Goal: Task Accomplishment & Management: Manage account settings

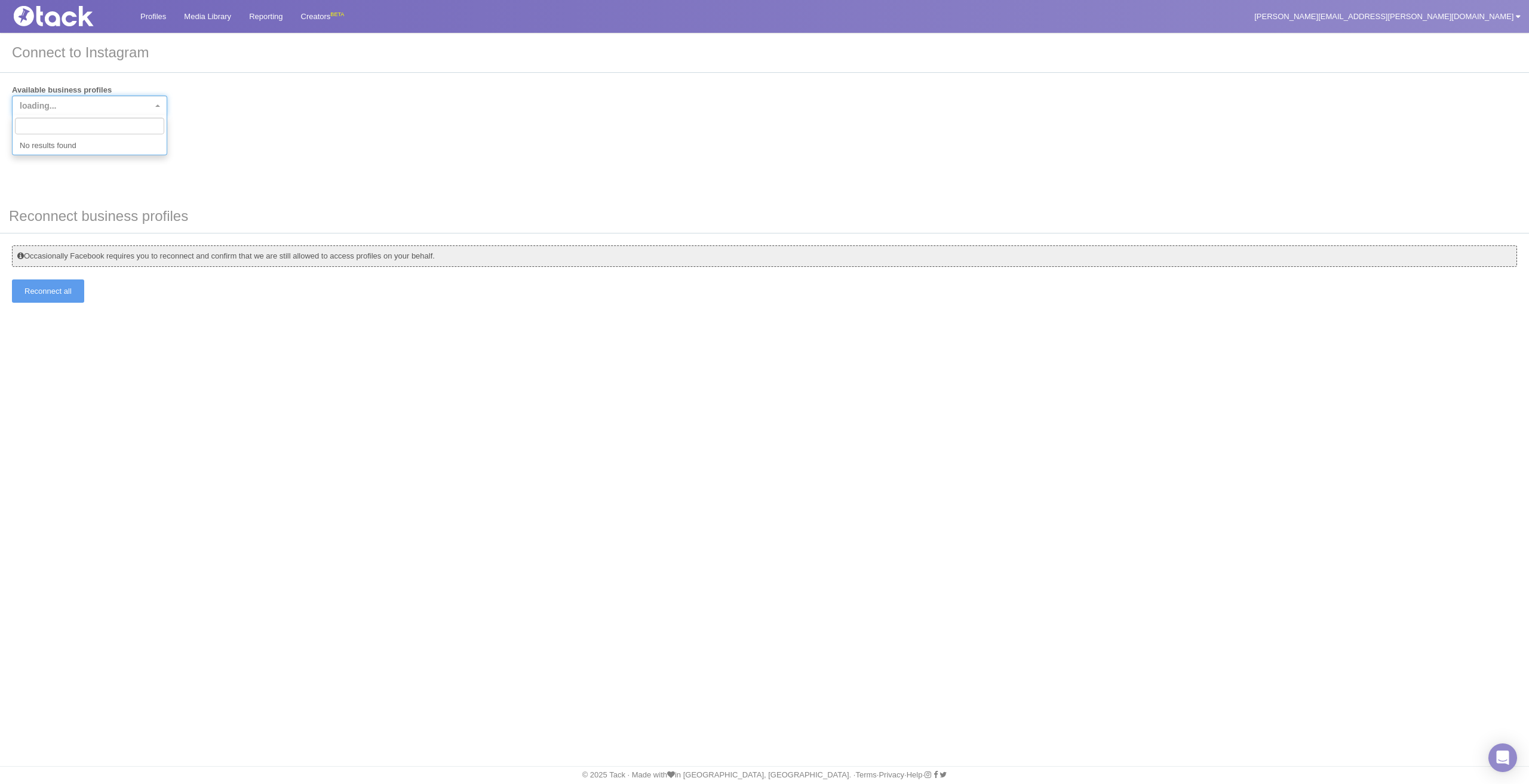
click at [152, 105] on span "loading..." at bounding box center [86, 106] width 133 height 12
click at [379, 123] on div "Available business profiles loading... Connect" at bounding box center [764, 117] width 1505 height 66
click at [31, 133] on input "Connect" at bounding box center [38, 139] width 54 height 23
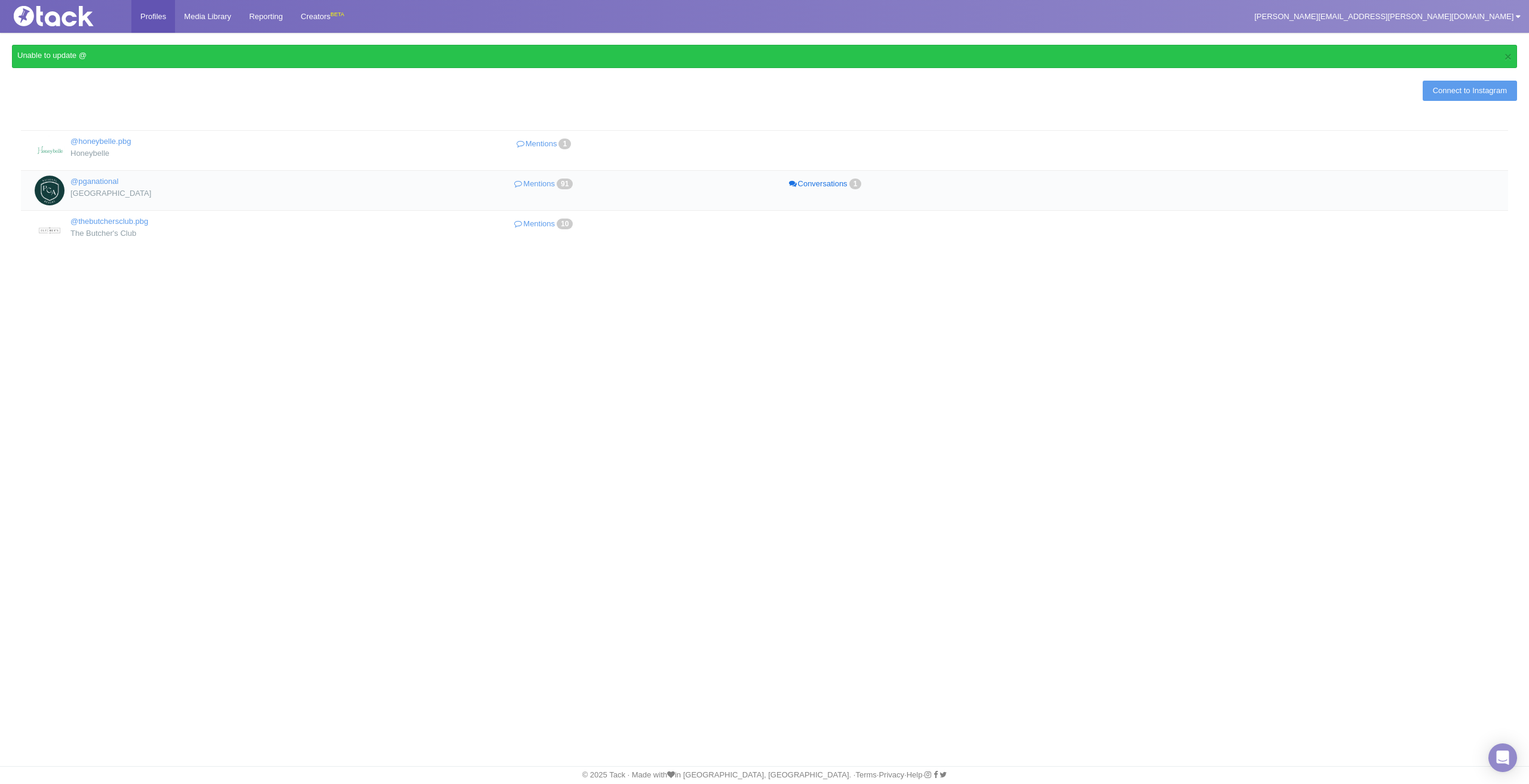
click at [795, 183] on link "Conversations 1" at bounding box center [826, 184] width 282 height 17
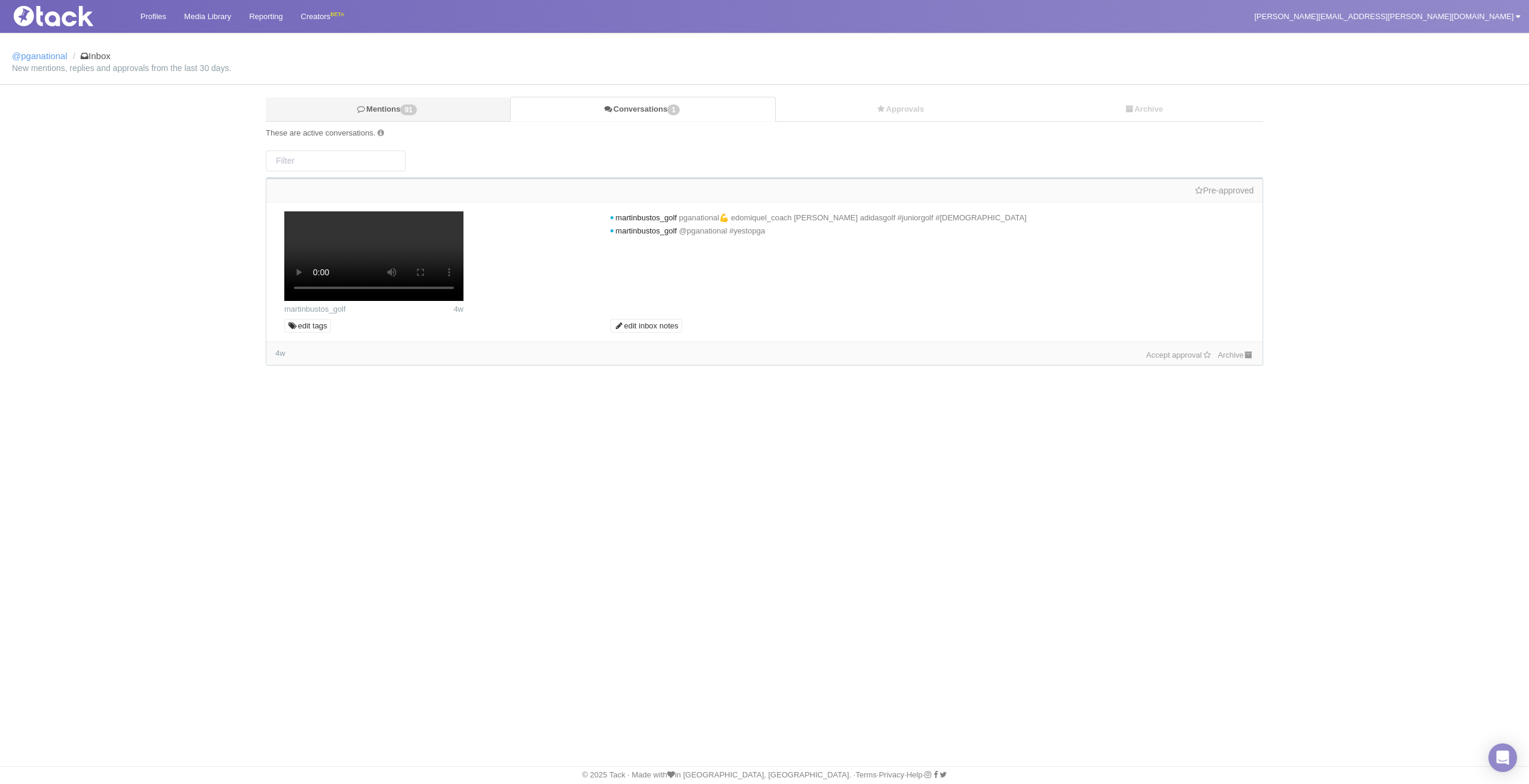
click at [410, 112] on span "91" at bounding box center [408, 110] width 16 height 10
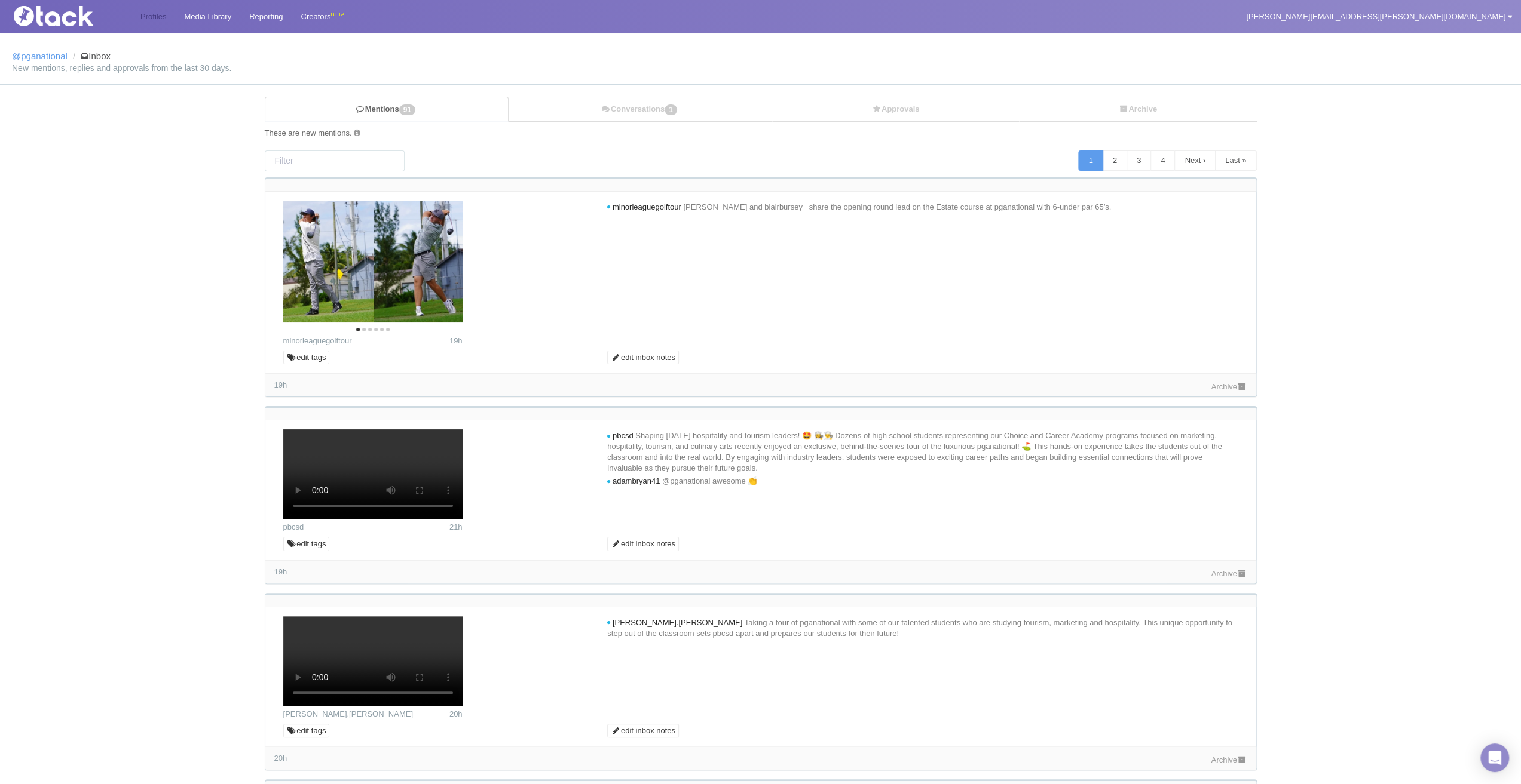
click at [150, 15] on link "Profiles" at bounding box center [153, 16] width 43 height 33
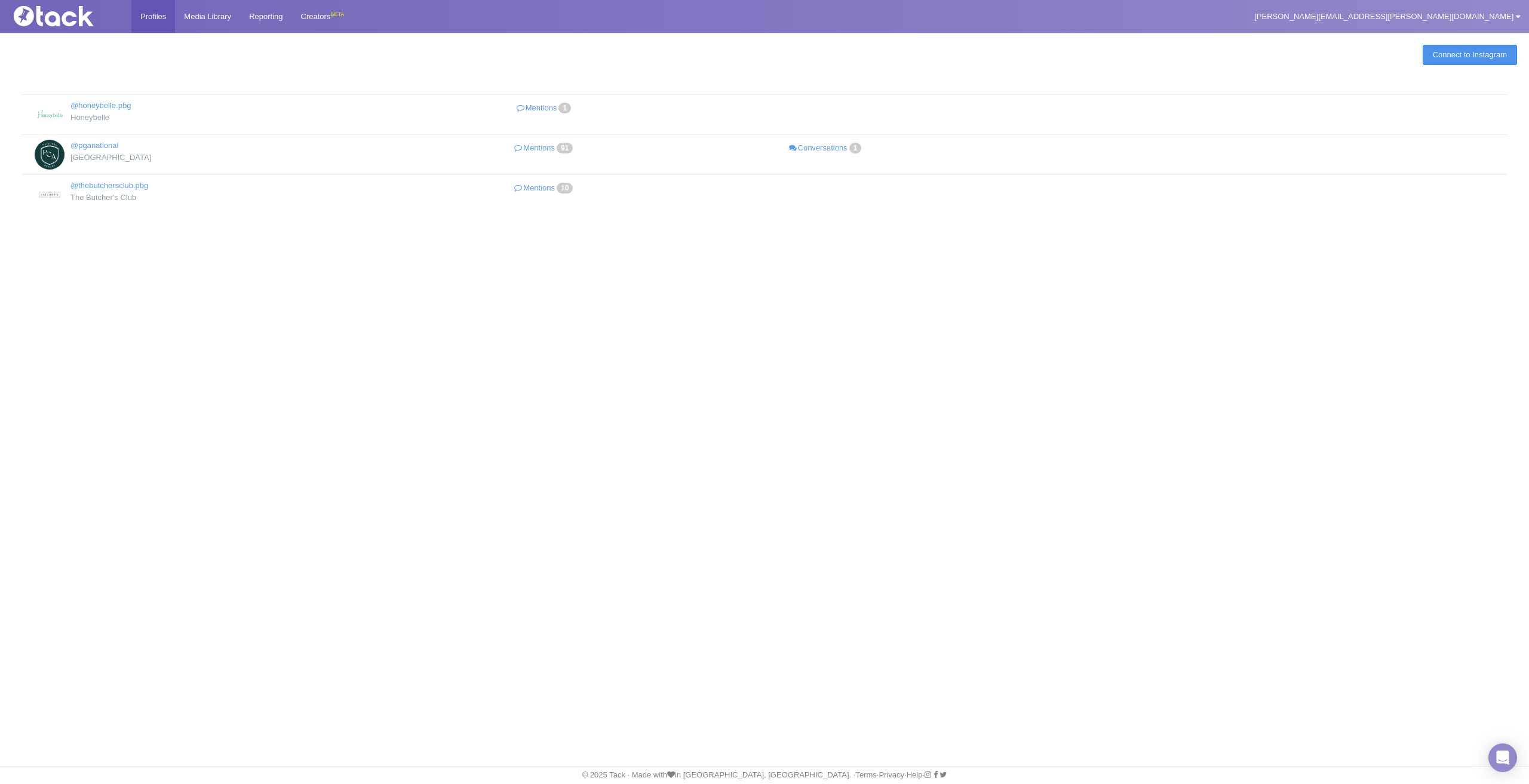
click at [1423, 59] on link "Connect to Instagram" at bounding box center [1470, 55] width 94 height 20
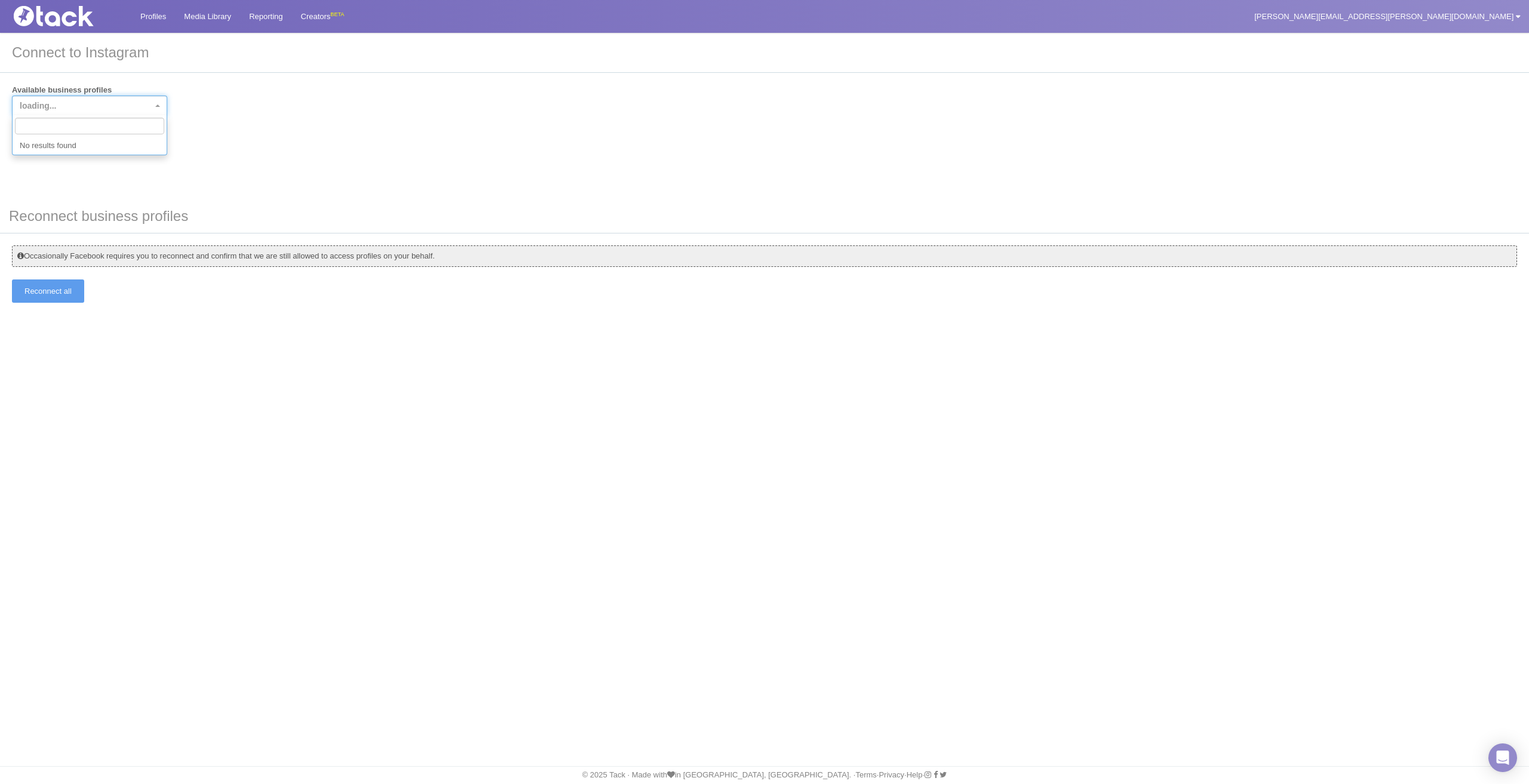
click at [103, 96] on span "loading..." at bounding box center [89, 106] width 155 height 20
drag, startPoint x: 338, startPoint y: 114, endPoint x: 329, endPoint y: 114, distance: 9.0
click at [338, 114] on div "Available business profiles loading... Connect" at bounding box center [764, 117] width 1505 height 66
click at [76, 289] on input "Reconnect all" at bounding box center [48, 291] width 72 height 23
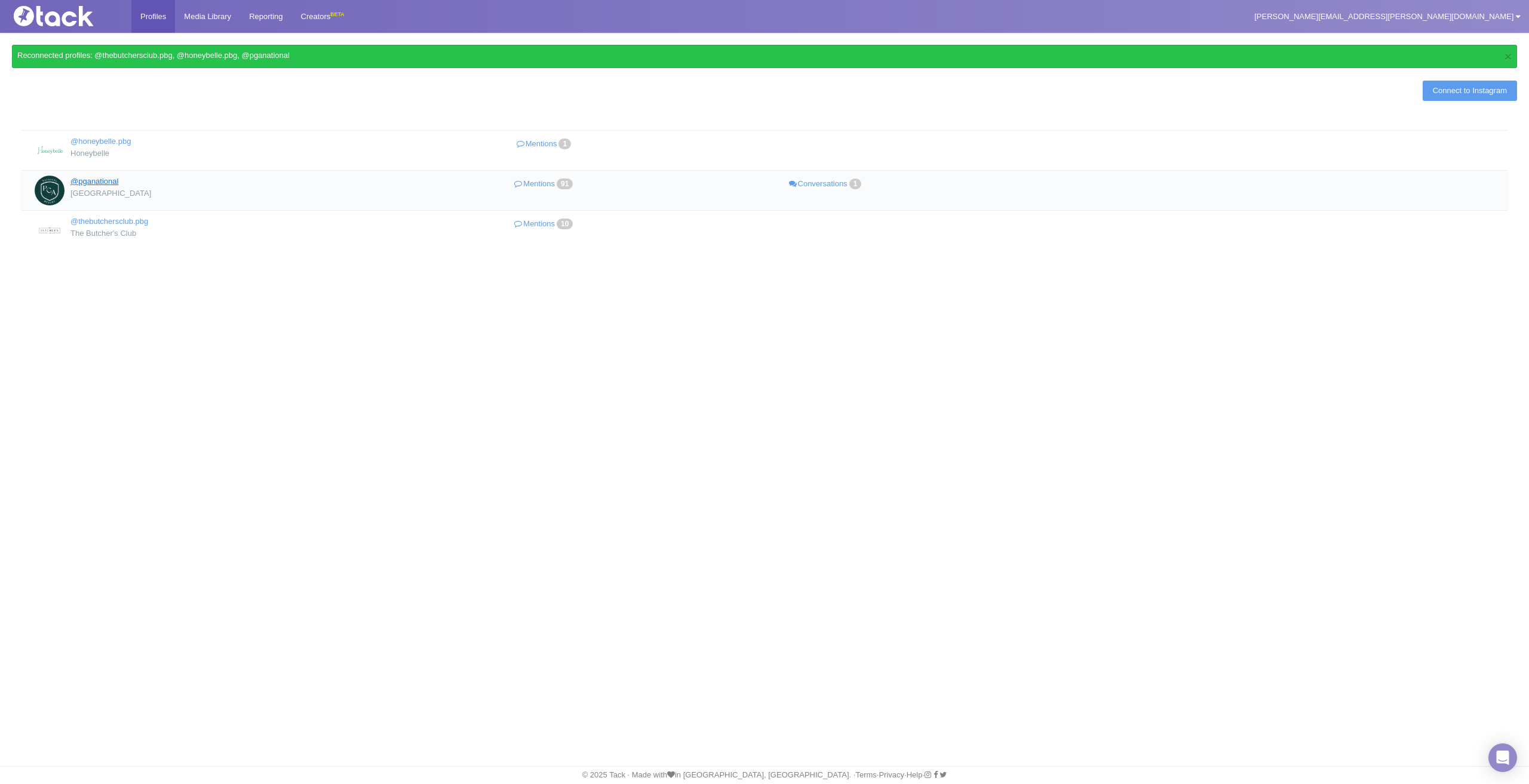
click at [94, 177] on link "@pganational" at bounding box center [94, 181] width 48 height 9
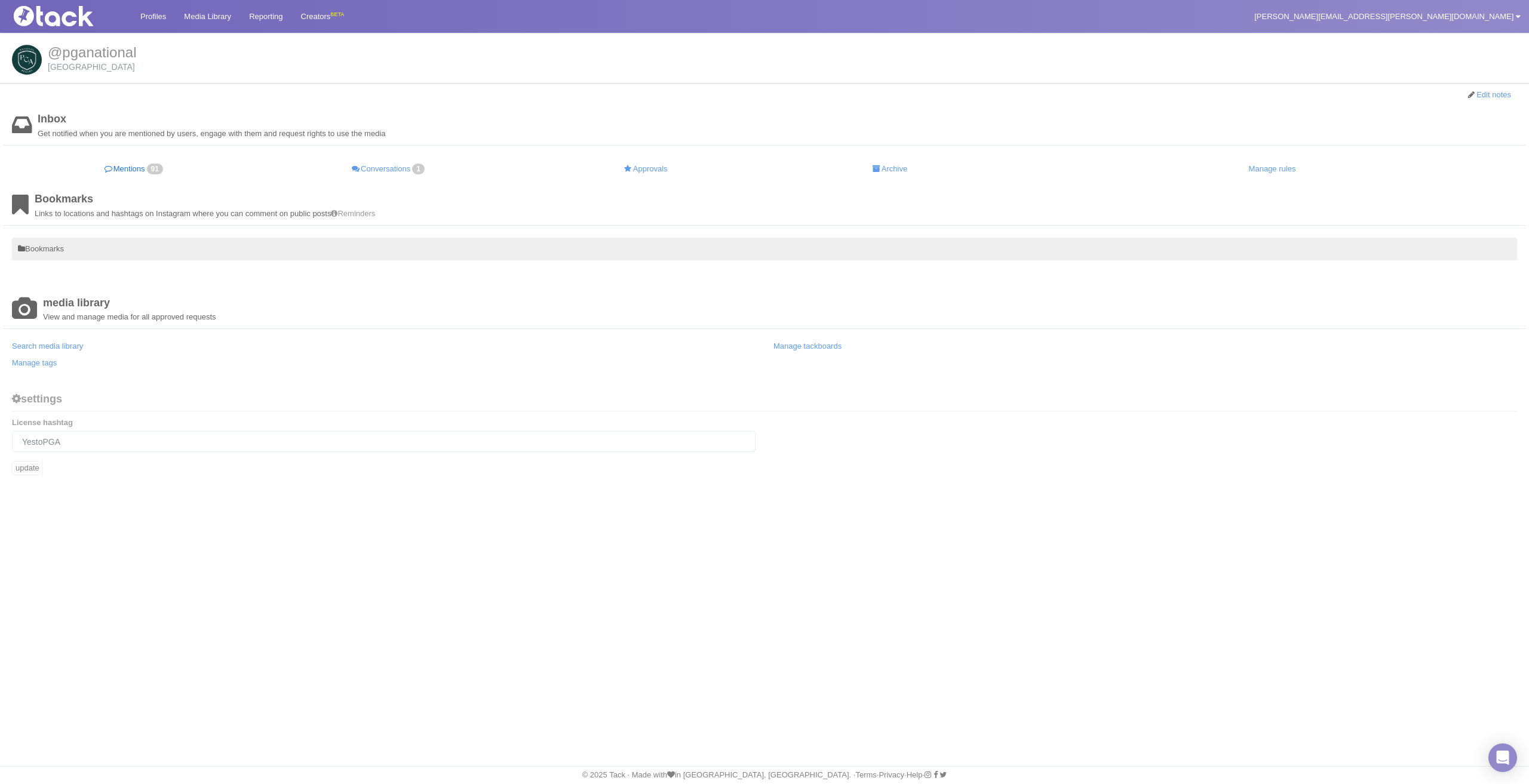
click at [136, 161] on link "Mentions 91" at bounding box center [134, 169] width 245 height 23
